Goal: Task Accomplishment & Management: Manage account settings

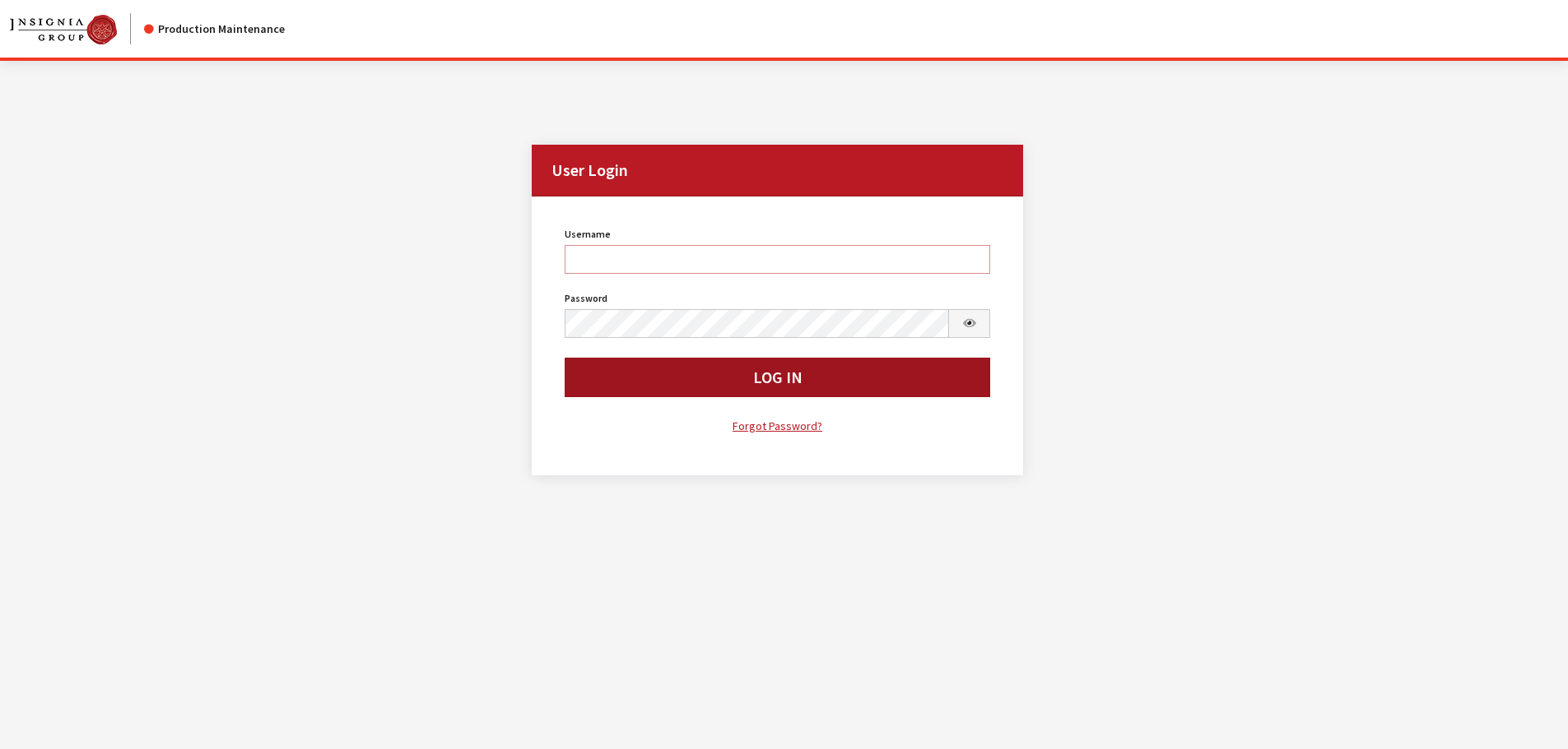
type input "kdorton"
click at [692, 373] on button "Log In" at bounding box center [777, 377] width 426 height 39
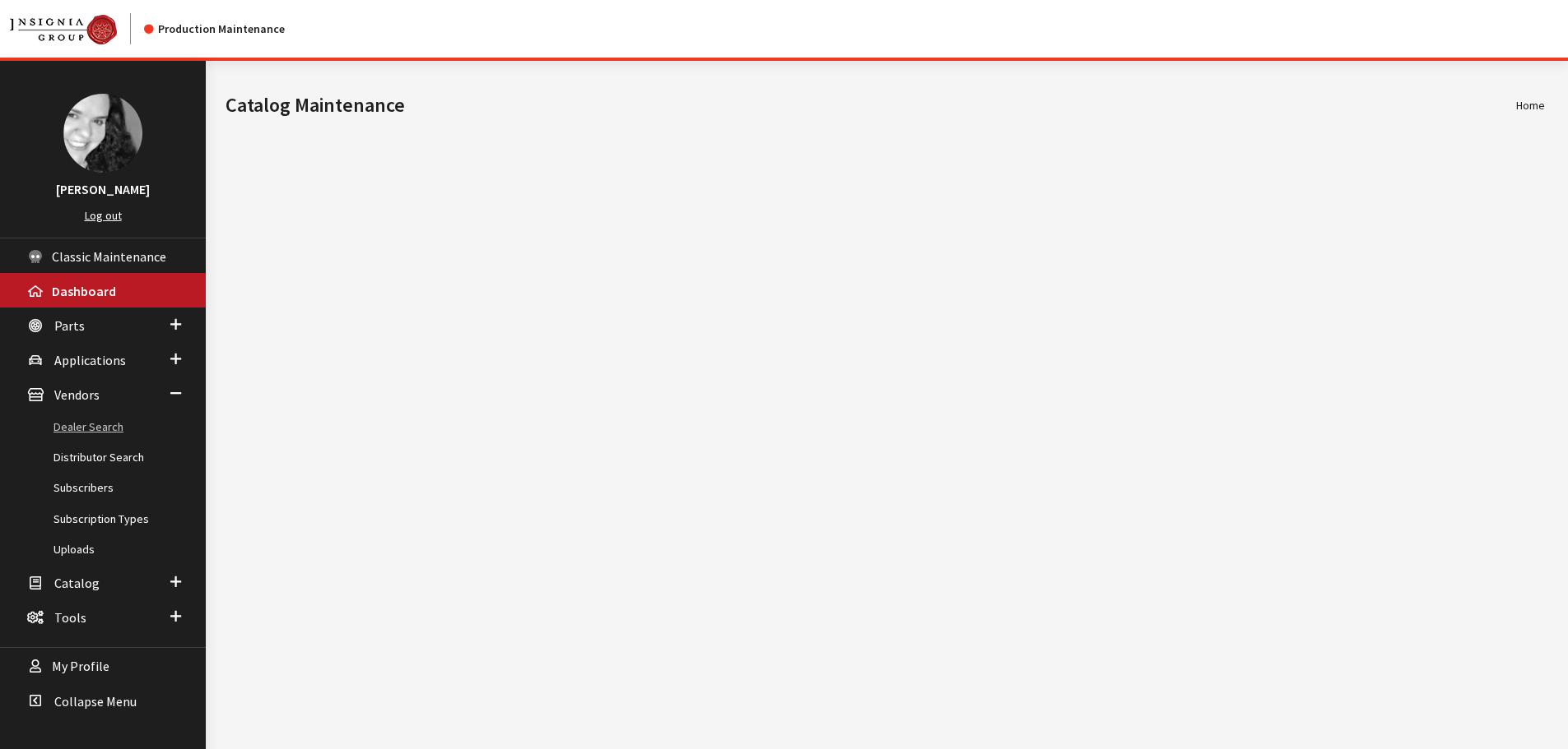
click at [78, 427] on link "Dealer Search" at bounding box center [103, 427] width 206 height 31
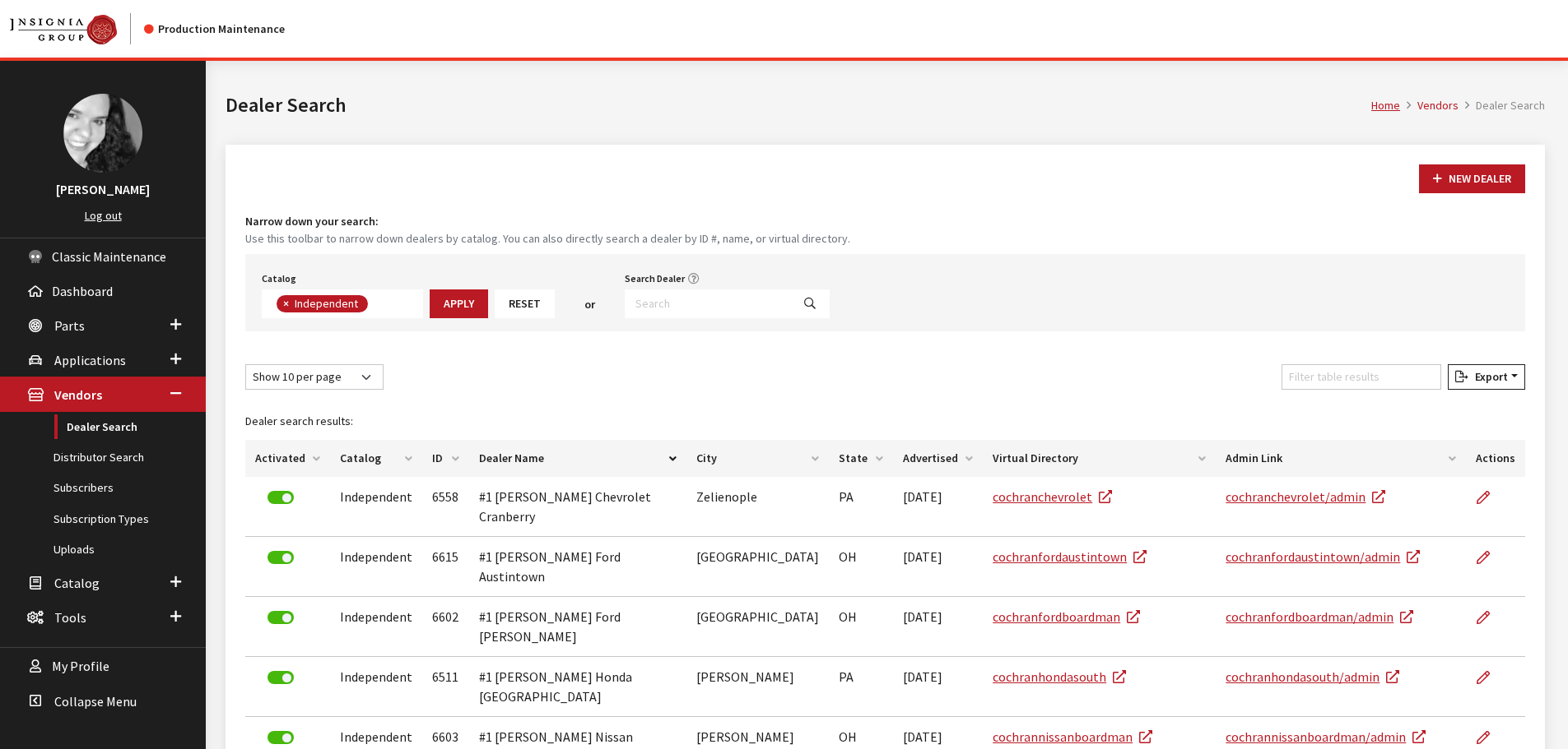
scroll to position [118, 0]
click at [653, 300] on input "Search Dealer" at bounding box center [707, 304] width 166 height 29
type input "waukesha"
select select
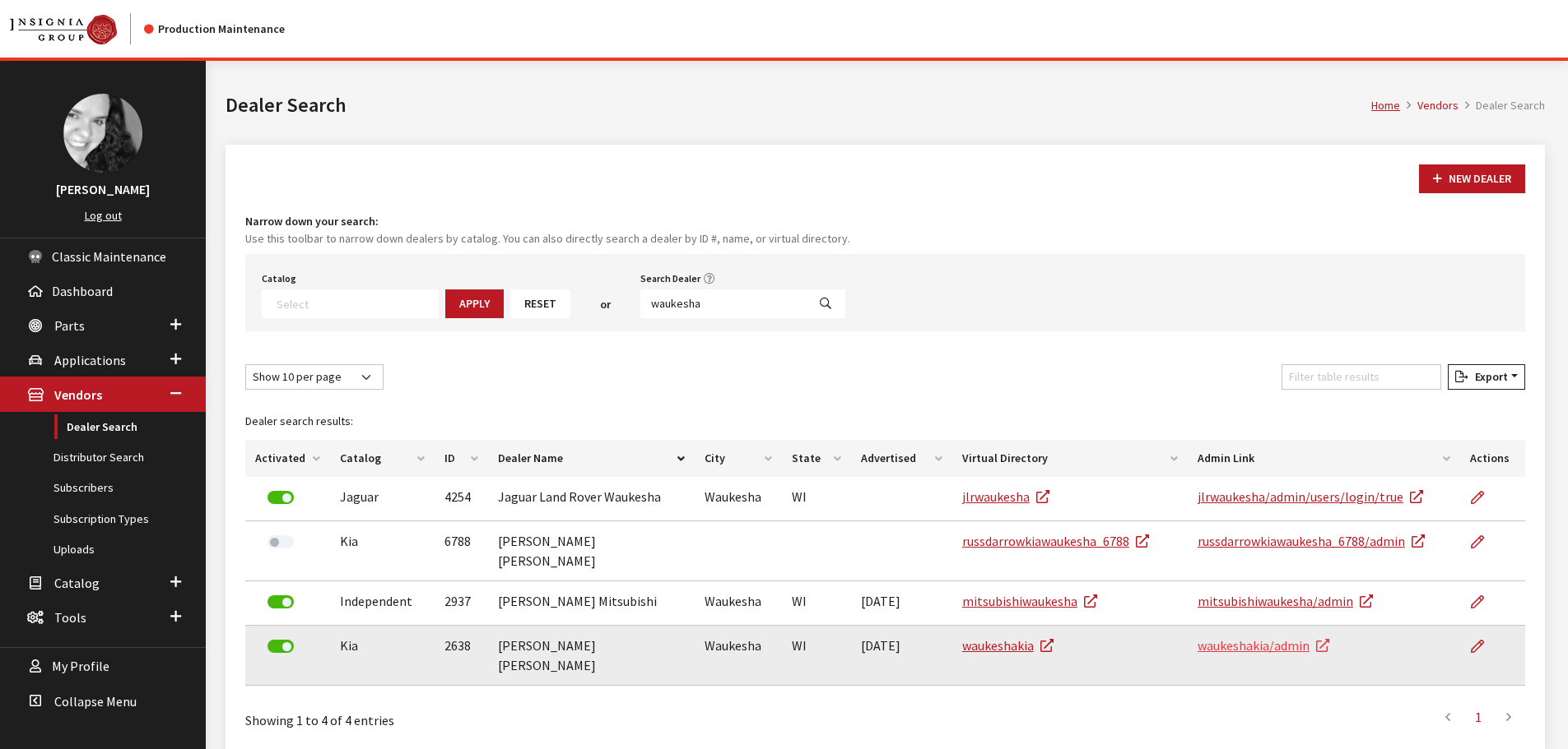
click at [1305, 637] on link "waukeshakia/admin" at bounding box center [1264, 646] width 132 height 17
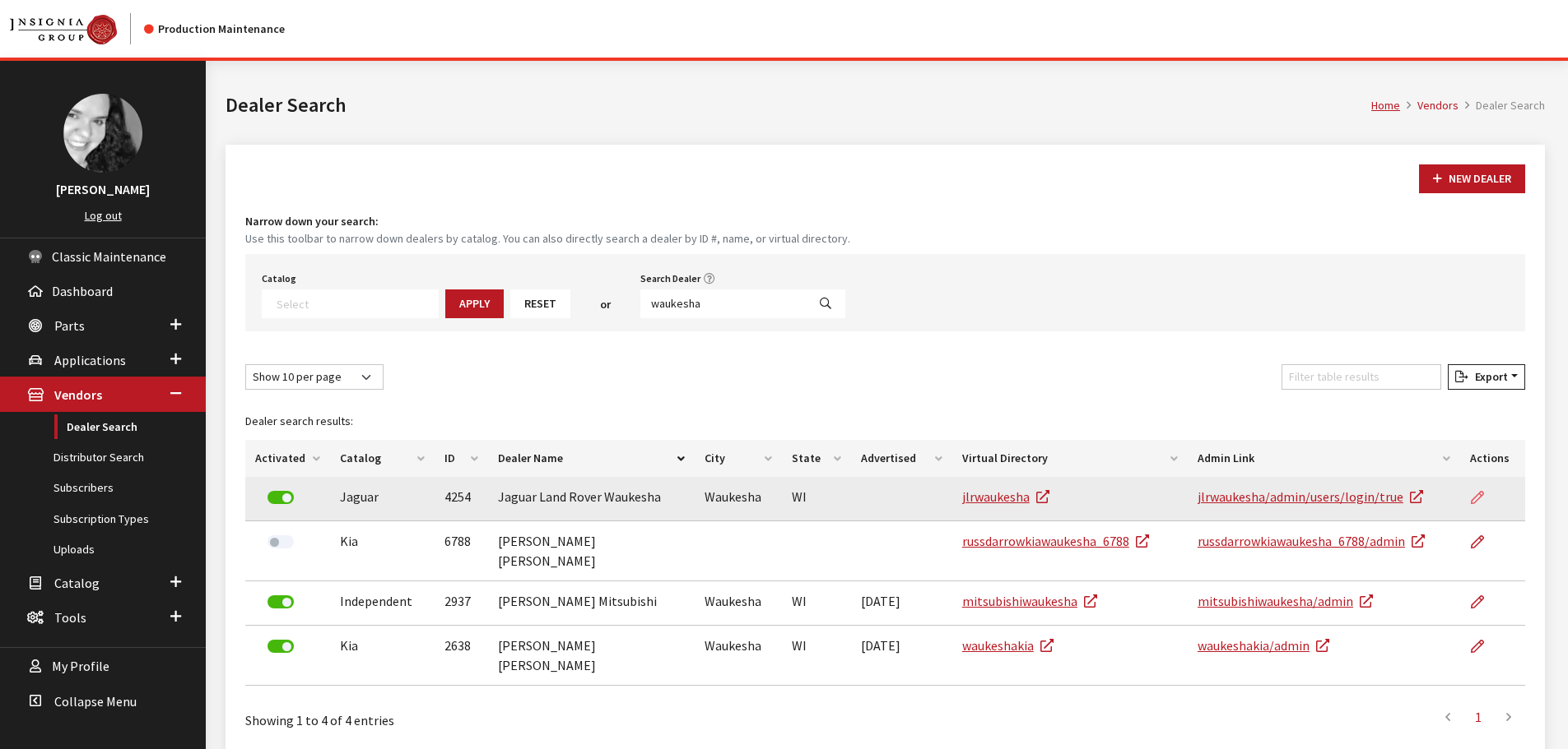
click at [1475, 497] on icon at bounding box center [1477, 498] width 13 height 13
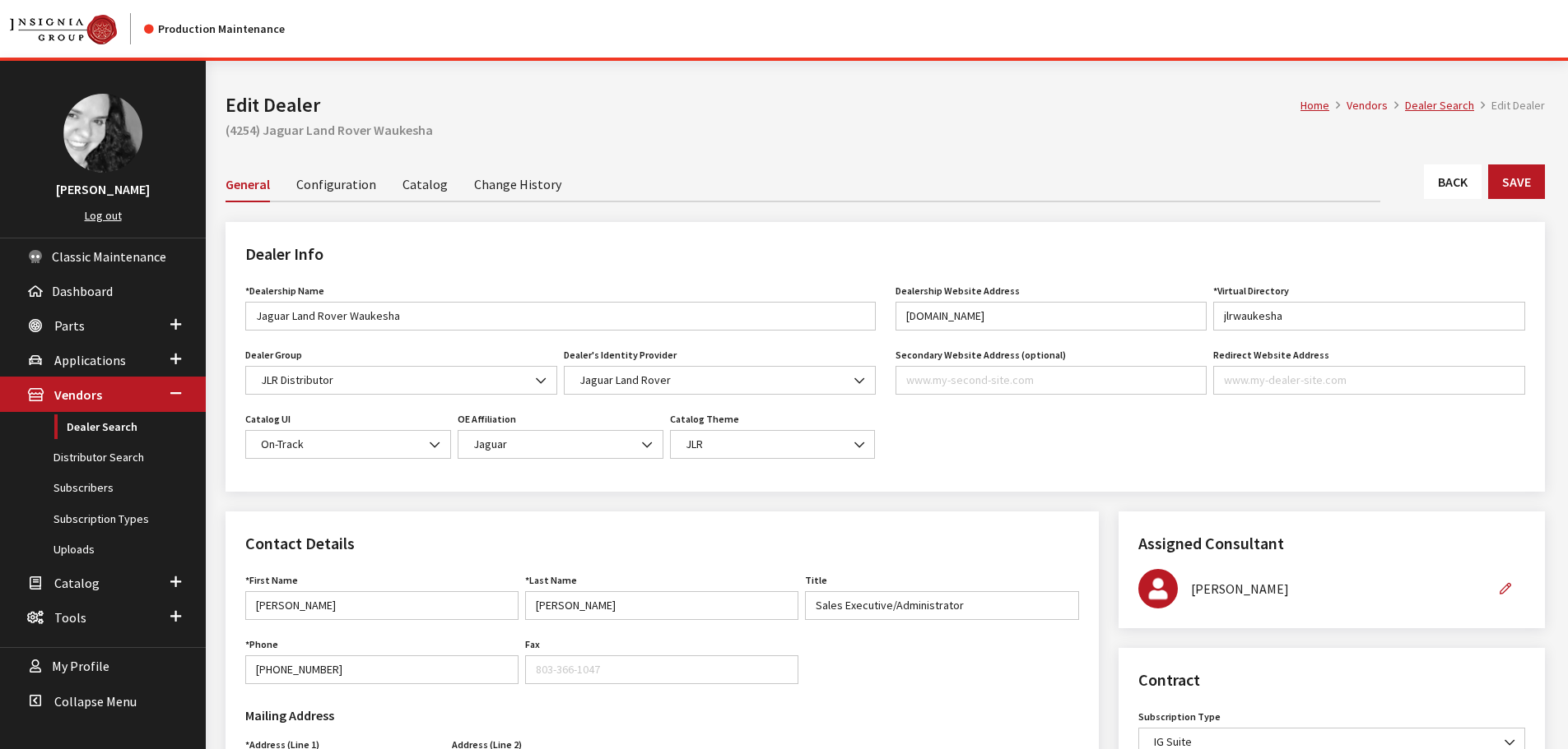
click at [409, 185] on link "Catalog" at bounding box center [425, 182] width 45 height 34
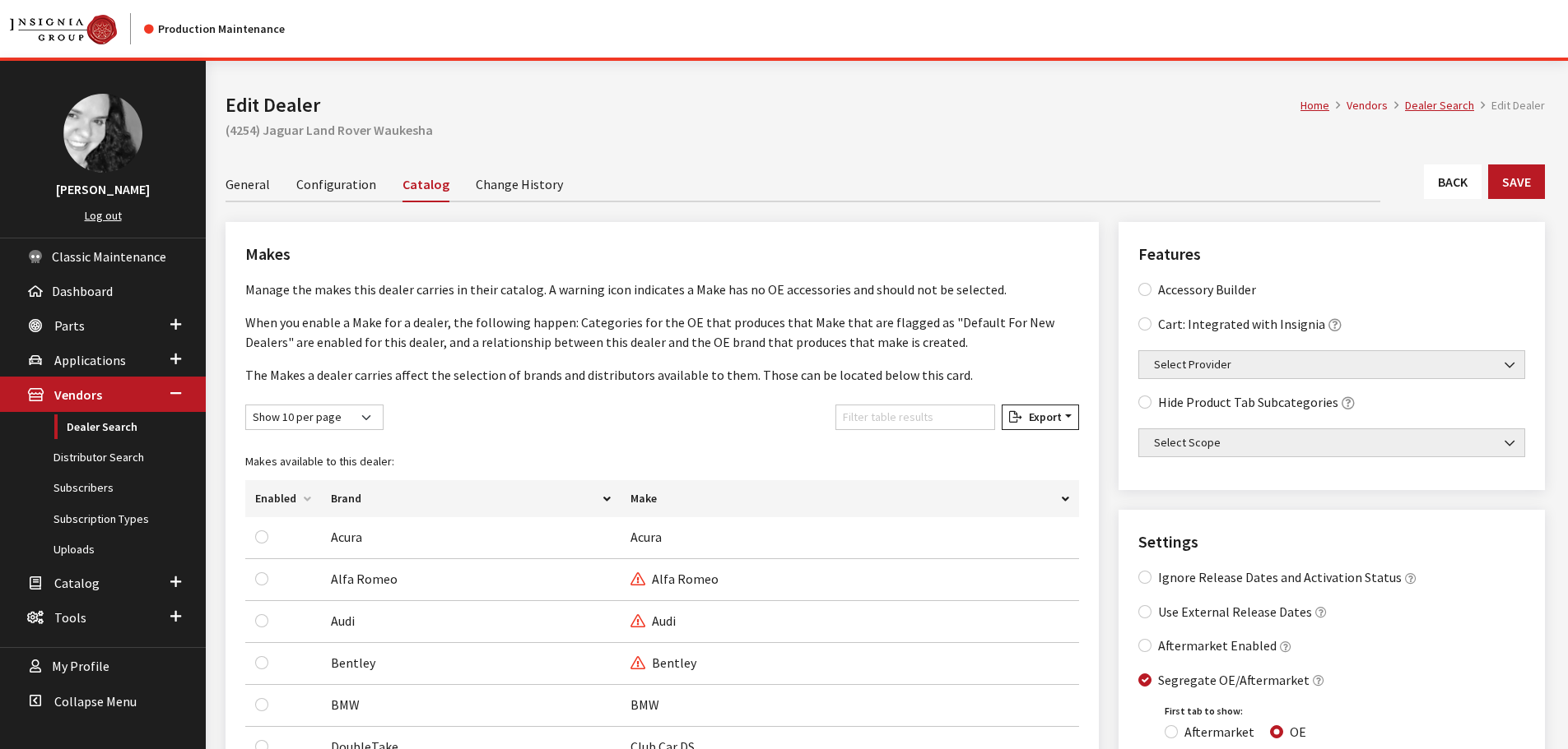
click at [1462, 180] on link "Back" at bounding box center [1452, 181] width 58 height 34
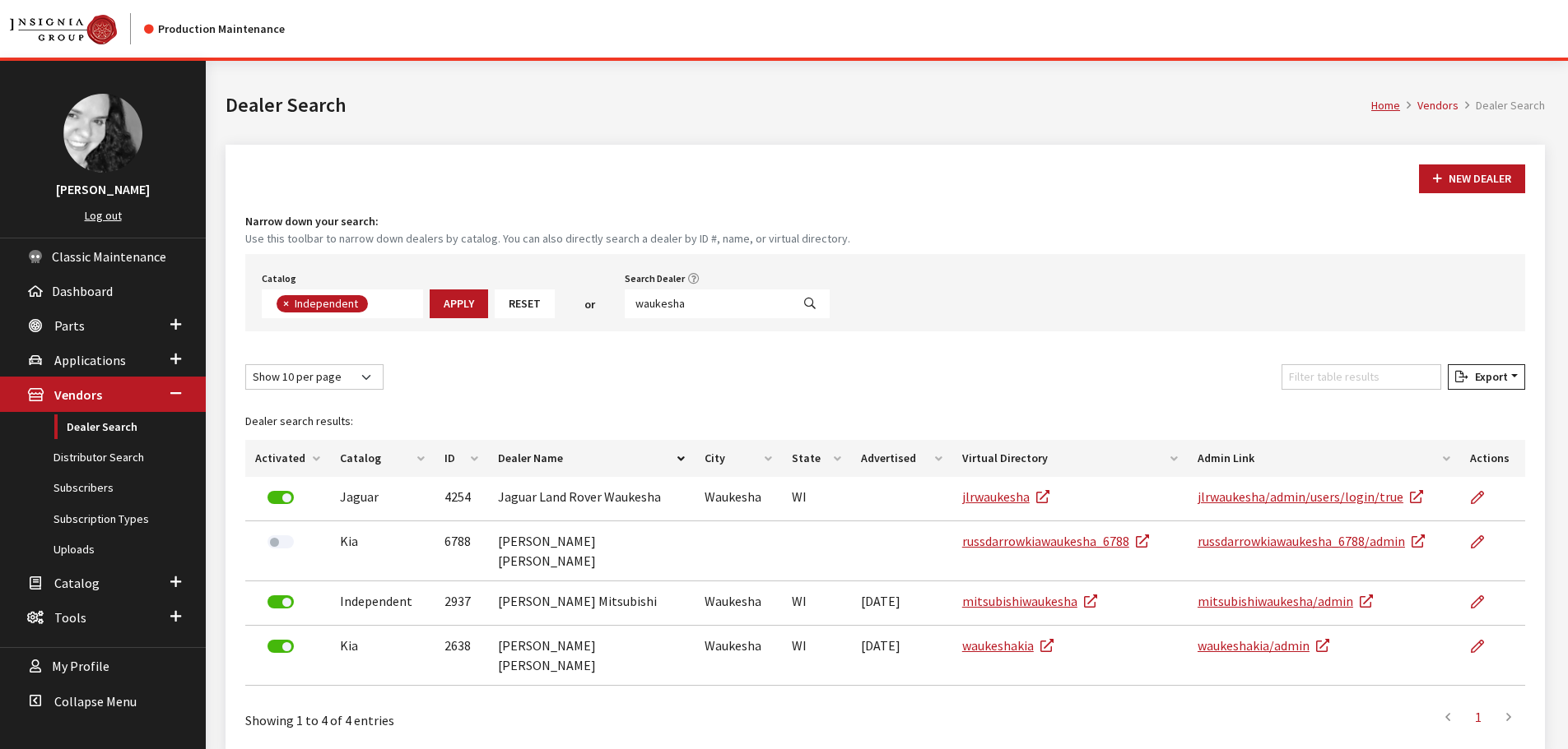
scroll to position [120, 0]
click at [697, 307] on input "waukesha" at bounding box center [707, 304] width 166 height 29
type input "elco"
select select
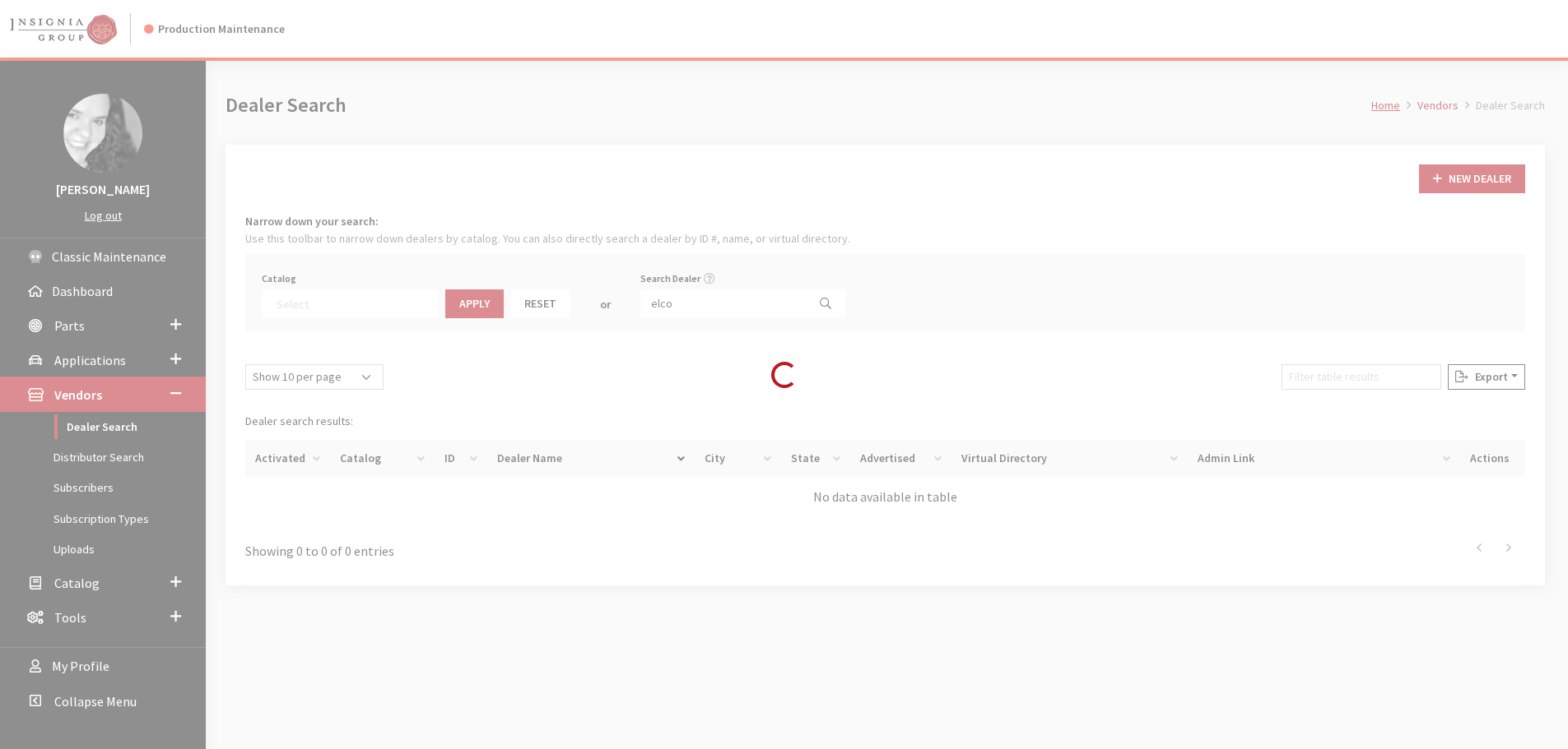
scroll to position [172, 0]
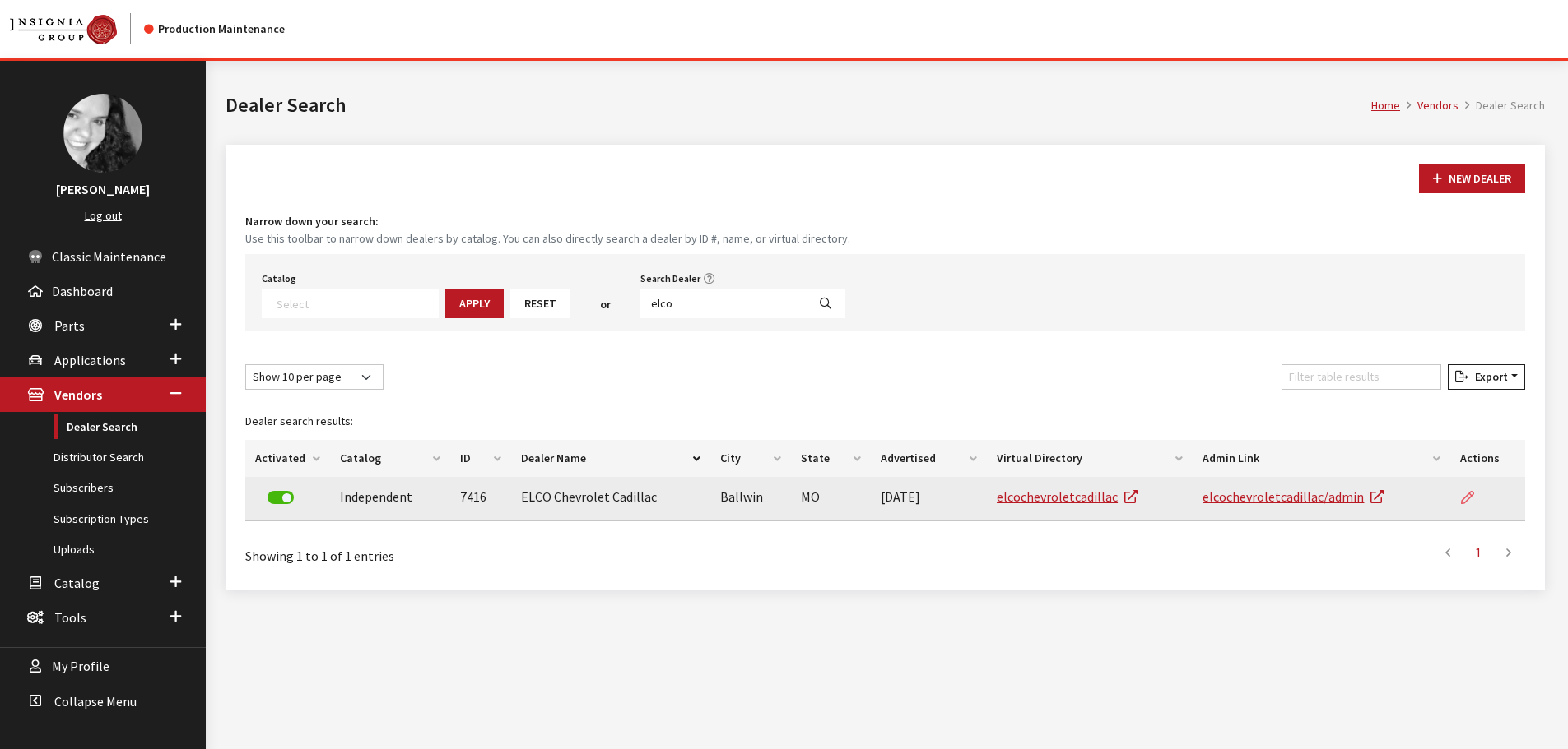
click at [1466, 498] on icon at bounding box center [1468, 498] width 13 height 13
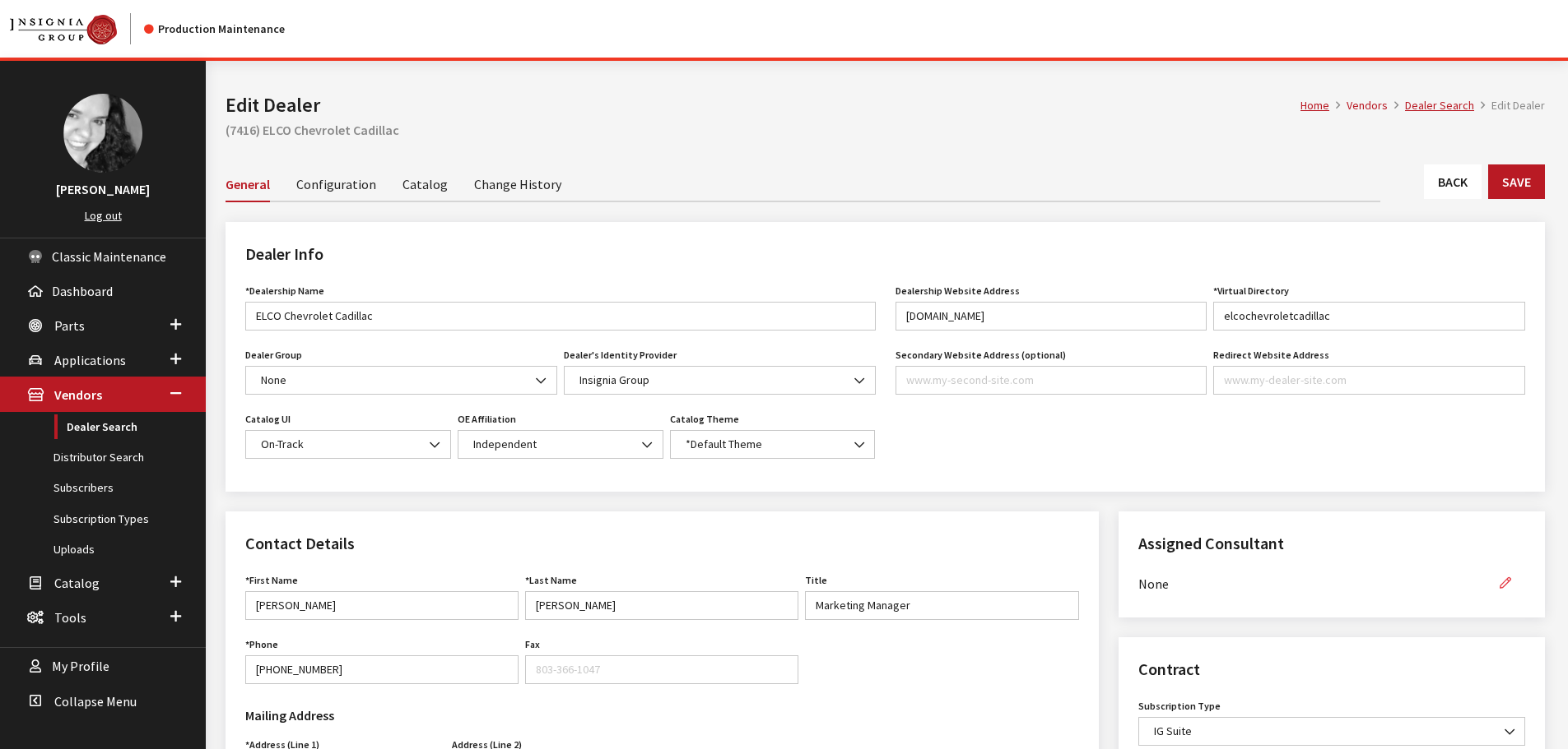
click at [1507, 582] on icon "button" at bounding box center [1505, 584] width 12 height 12
click at [1460, 580] on select "None Brian Gulbrandson Dave West Khrys Dorton Kurt Daugherty Roger Schmidt" at bounding box center [1312, 583] width 348 height 29
select select "33"
click at [1138, 569] on select "None Brian Gulbrandson Dave West Khrys Dorton Kurt Daugherty Roger Schmidt" at bounding box center [1312, 583] width 348 height 29
click at [1507, 581] on icon "button" at bounding box center [1505, 584] width 12 height 12
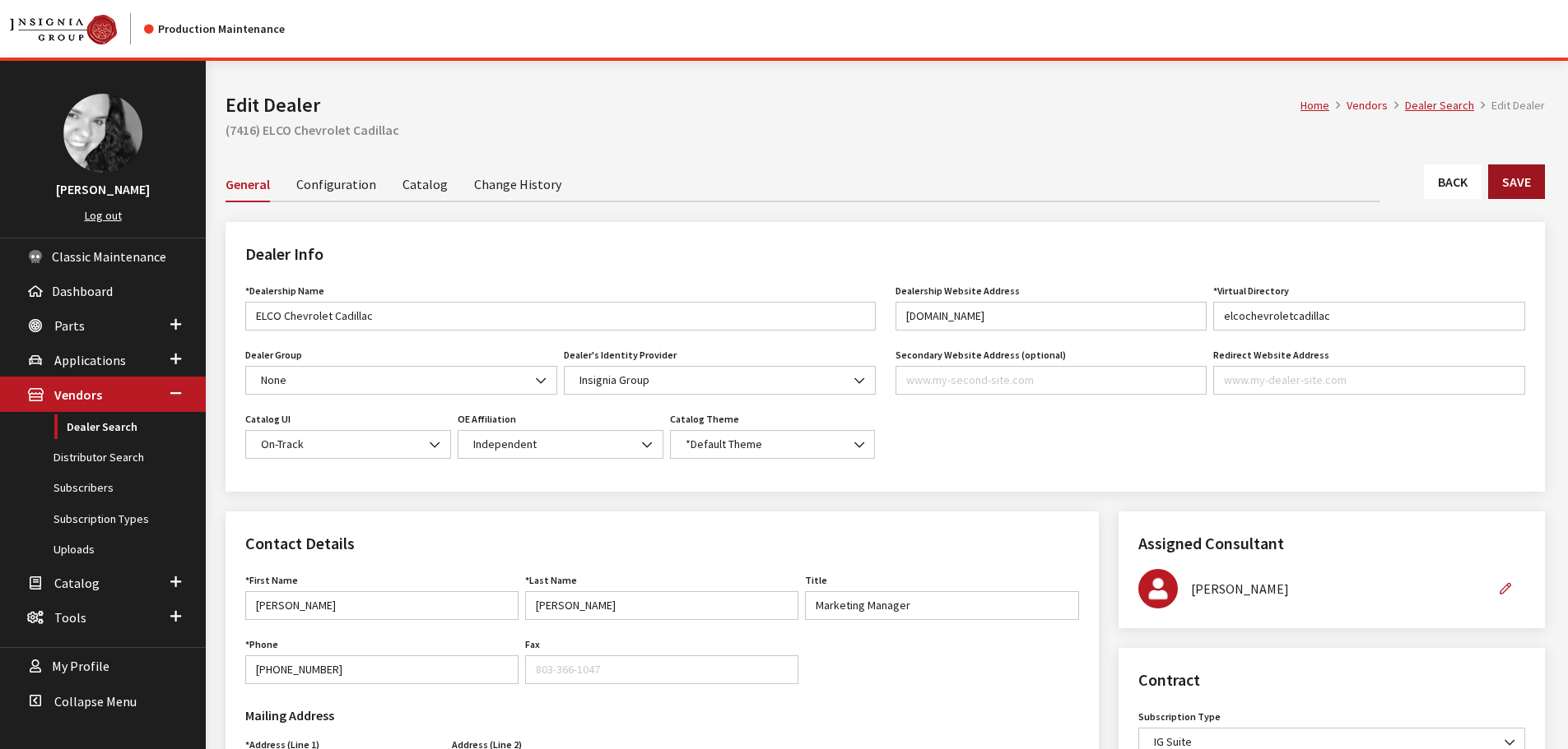
click at [1534, 184] on button "Save" at bounding box center [1516, 181] width 57 height 34
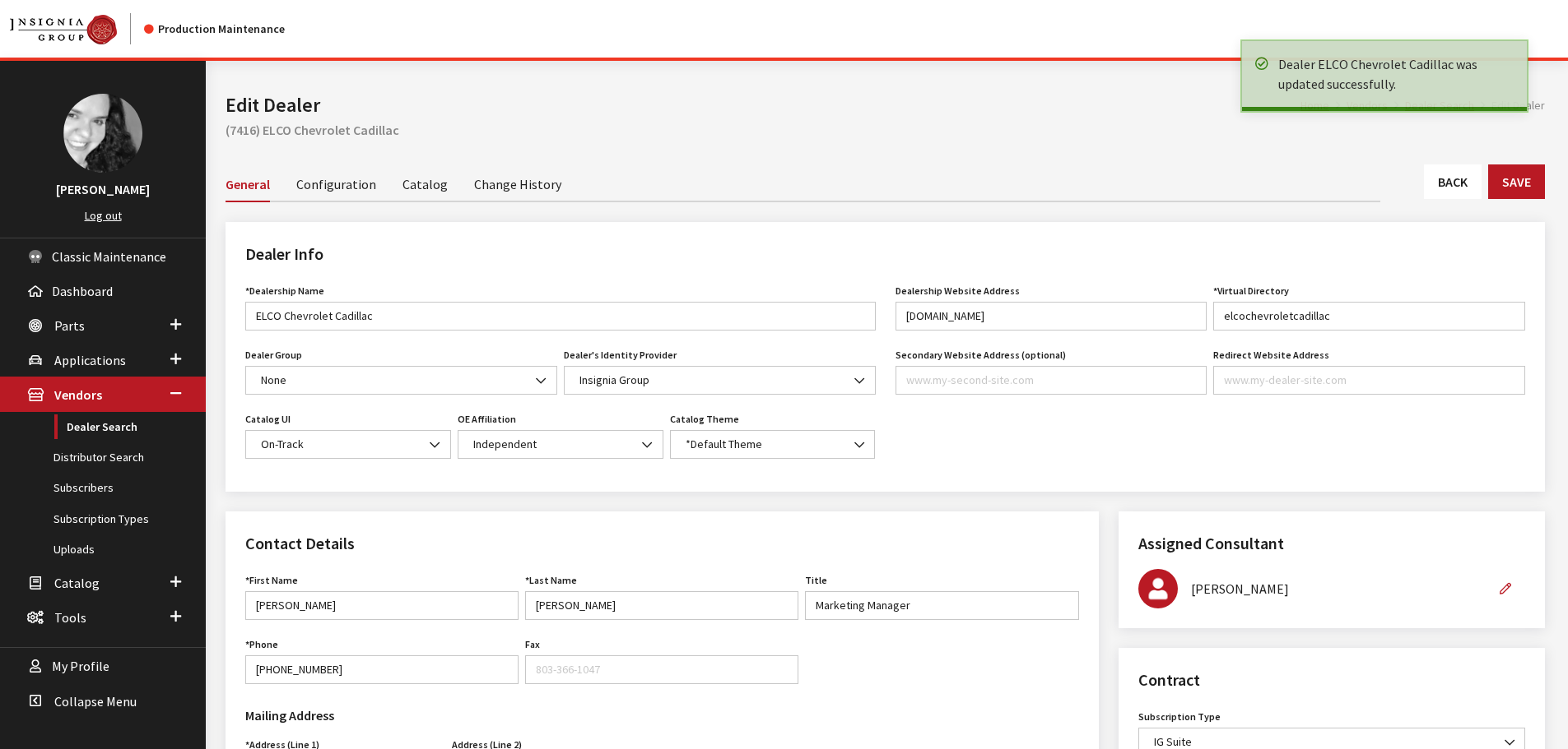
click at [408, 190] on link "Catalog" at bounding box center [425, 182] width 45 height 34
